Goal: Find specific page/section: Find specific page/section

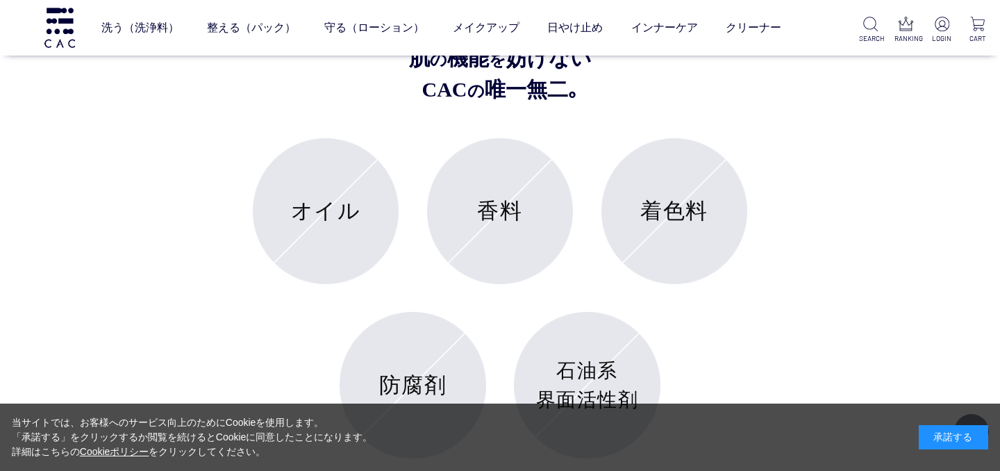
scroll to position [5289, 0]
